Goal: Task Accomplishment & Management: Manage account settings

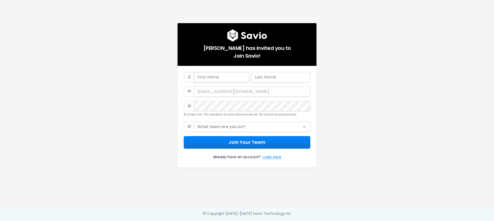
click at [210, 76] on input "text" at bounding box center [221, 77] width 55 height 10
type input "Rami"
type input "Naama"
click at [302, 221] on com-1password-button at bounding box center [247, 221] width 494 height 0
click at [251, 126] on select "What team are you on? Support Product Sales Customer Success Marketing Other" at bounding box center [252, 127] width 116 height 10
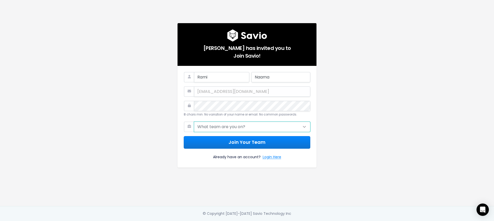
click at [225, 126] on select "What team are you on? Support Product Sales Customer Success Marketing Other" at bounding box center [252, 127] width 116 height 10
select select "CUSTOMER_SUCCESS"
click at [194, 122] on select "What team are you on? Support Product Sales Customer Success Marketing Other" at bounding box center [252, 127] width 116 height 10
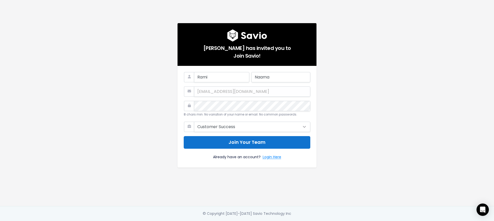
click at [234, 143] on button "Join Your Team" at bounding box center [247, 142] width 127 height 13
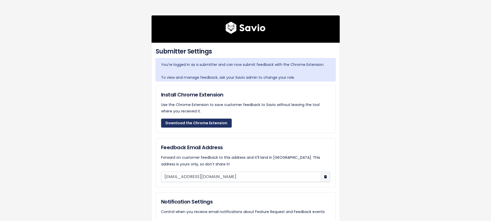
drag, startPoint x: 143, startPoint y: 133, endPoint x: 177, endPoint y: 122, distance: 35.9
click at [143, 133] on div "Submitter Settings You're logged in as a submitter and can now submit feedback …" at bounding box center [246, 134] width 294 height 268
click at [184, 122] on link "Download the Chrome Extension" at bounding box center [196, 123] width 71 height 9
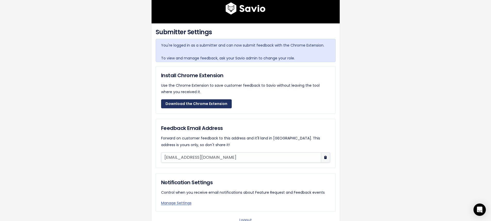
scroll to position [29, 0]
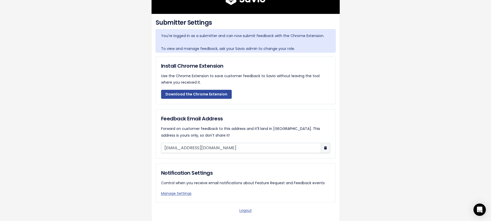
click at [185, 148] on input "pg4upkme73@mg.savio.io" at bounding box center [241, 148] width 160 height 10
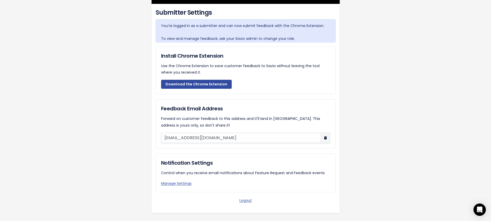
scroll to position [45, 0]
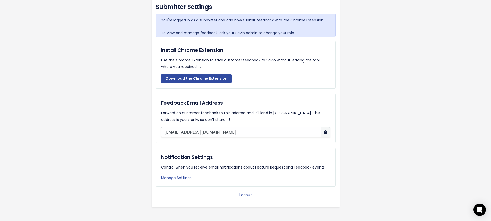
click at [176, 132] on input "pg4upkme73@mg.savio.io" at bounding box center [241, 132] width 160 height 10
click at [326, 132] on button "button" at bounding box center [325, 132] width 9 height 10
click at [174, 179] on link "Manage Settings" at bounding box center [176, 177] width 30 height 5
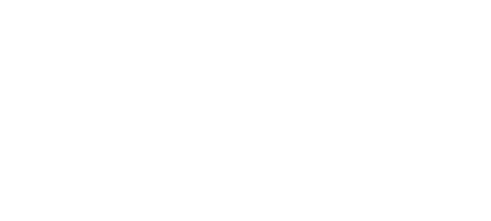
select select
